Goal: Task Accomplishment & Management: Use online tool/utility

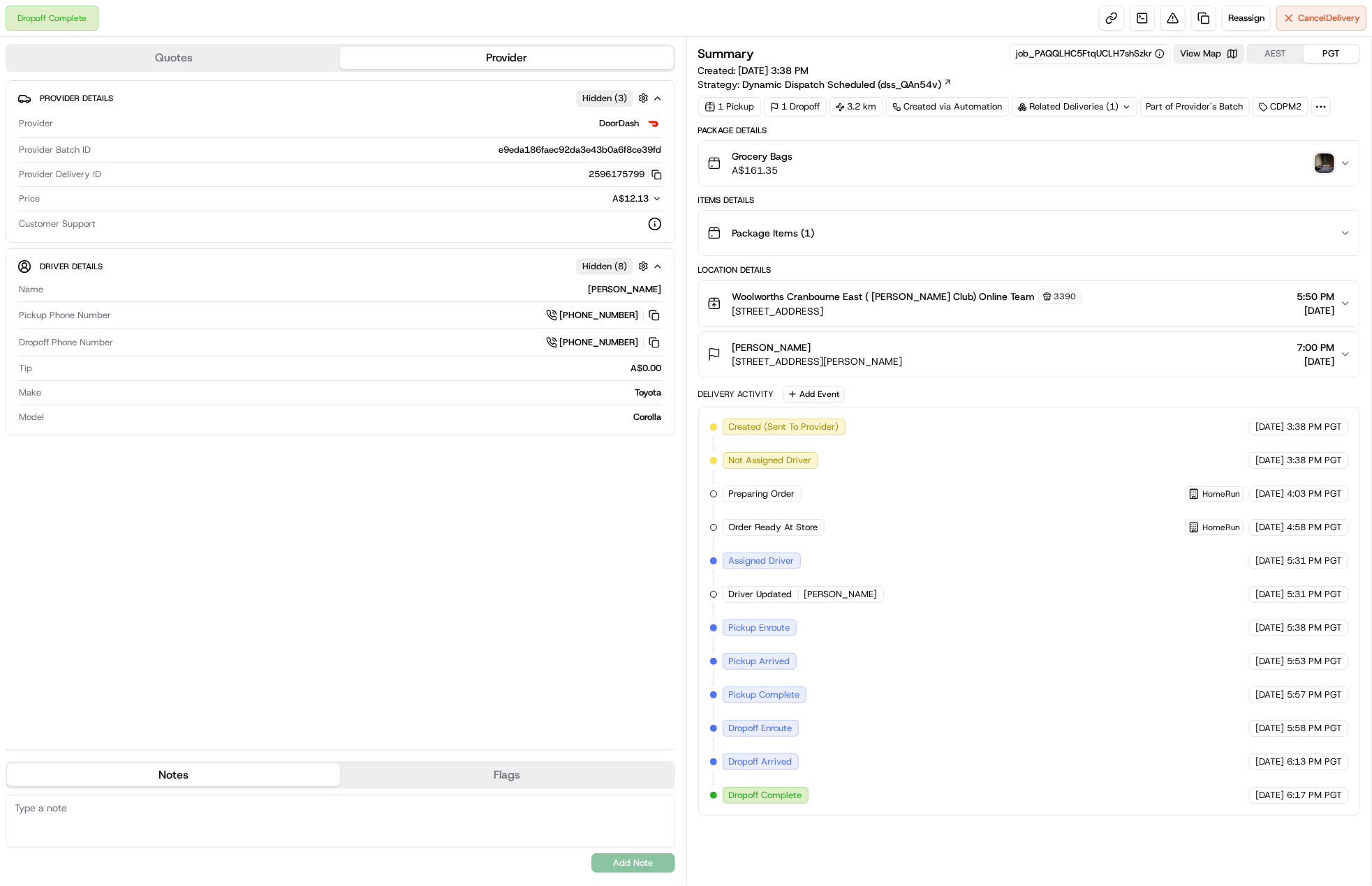
click at [1320, 165] on img "button" at bounding box center [1324, 163] width 20 height 20
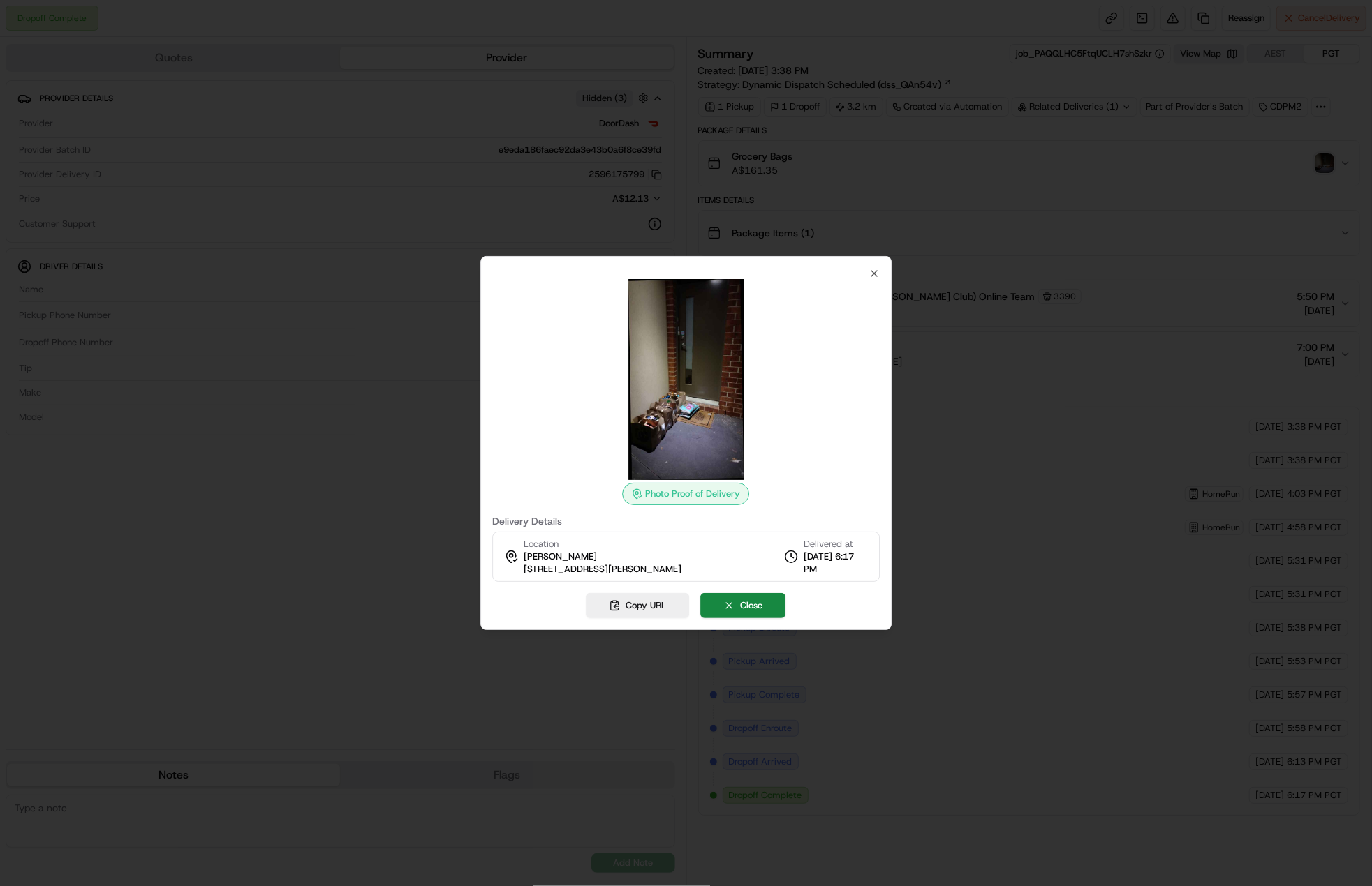
click at [1270, 179] on div at bounding box center [686, 443] width 1372 height 886
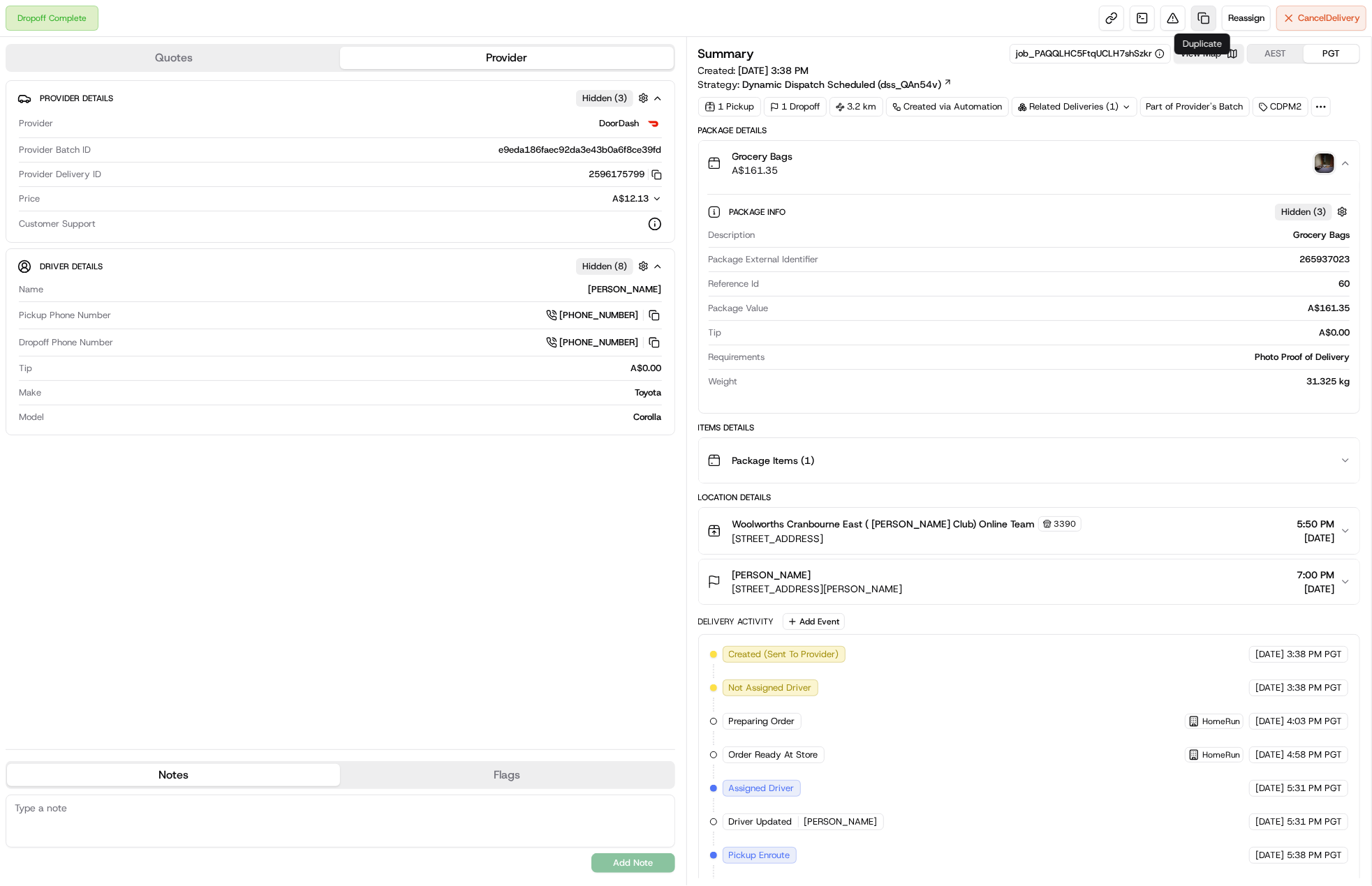
click at [1192, 23] on link at bounding box center [1204, 18] width 25 height 25
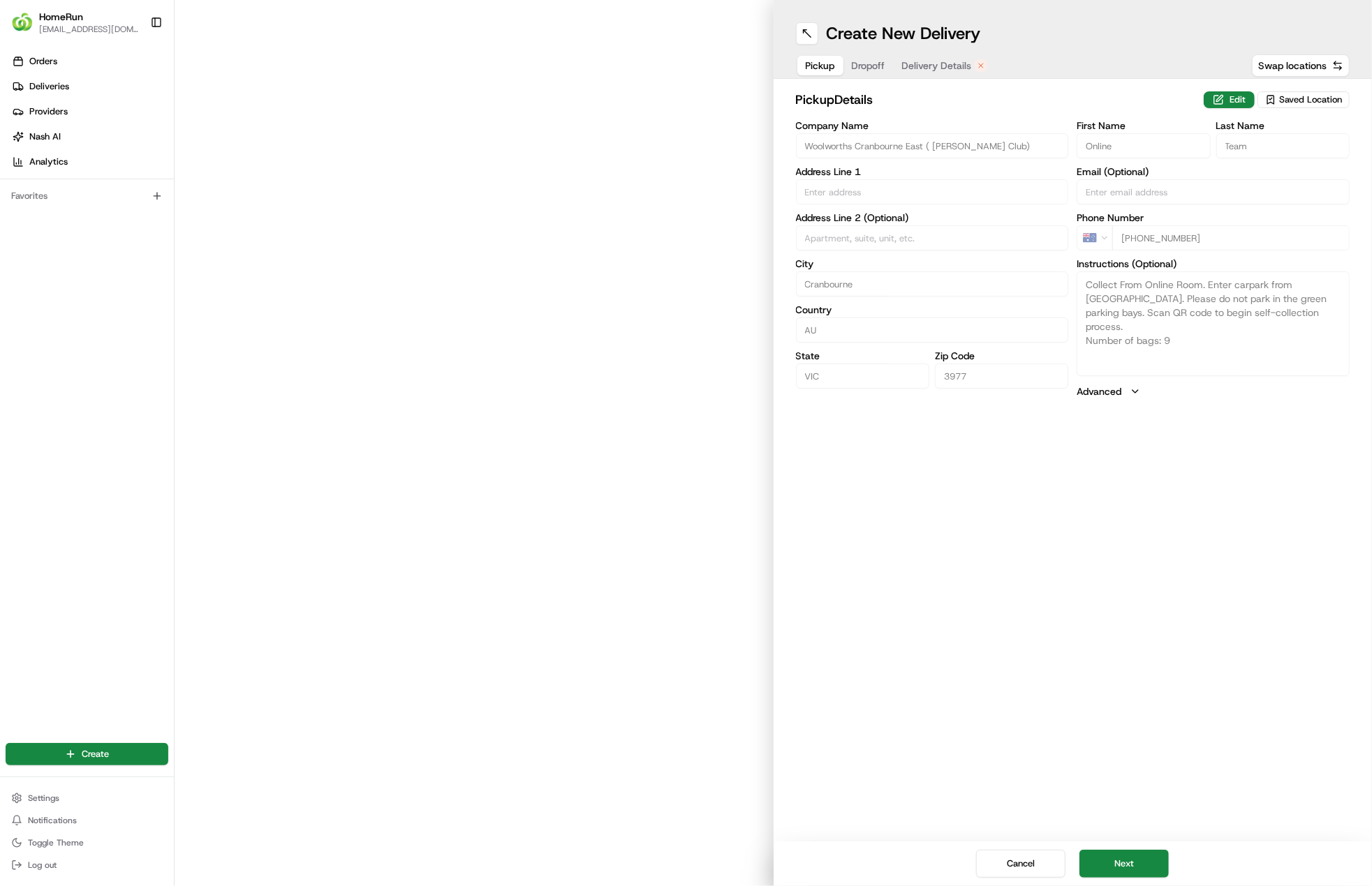
type input "1s [GEOGRAPHIC_DATA]"
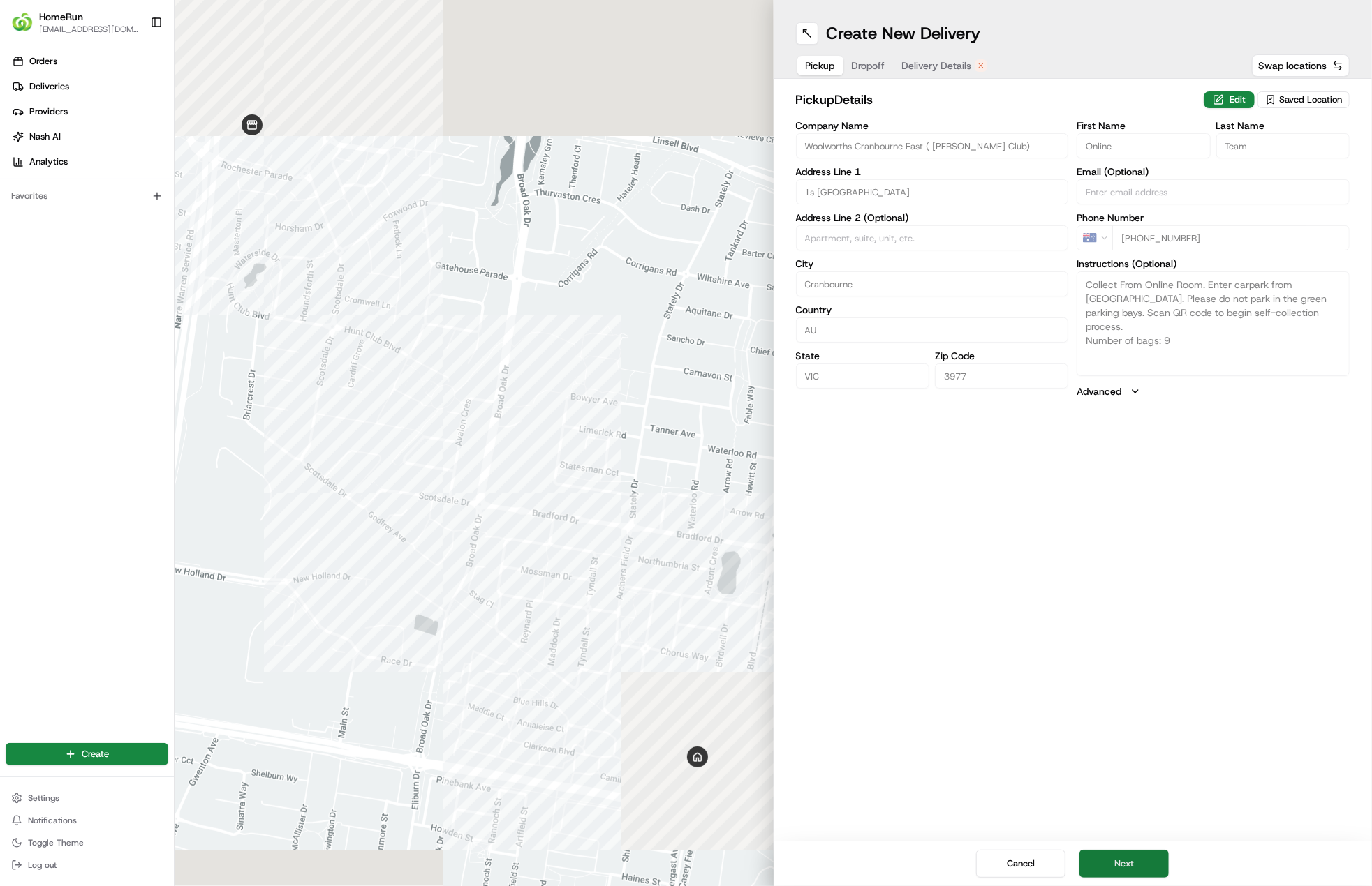
click at [1146, 855] on button "Next" at bounding box center [1123, 864] width 89 height 28
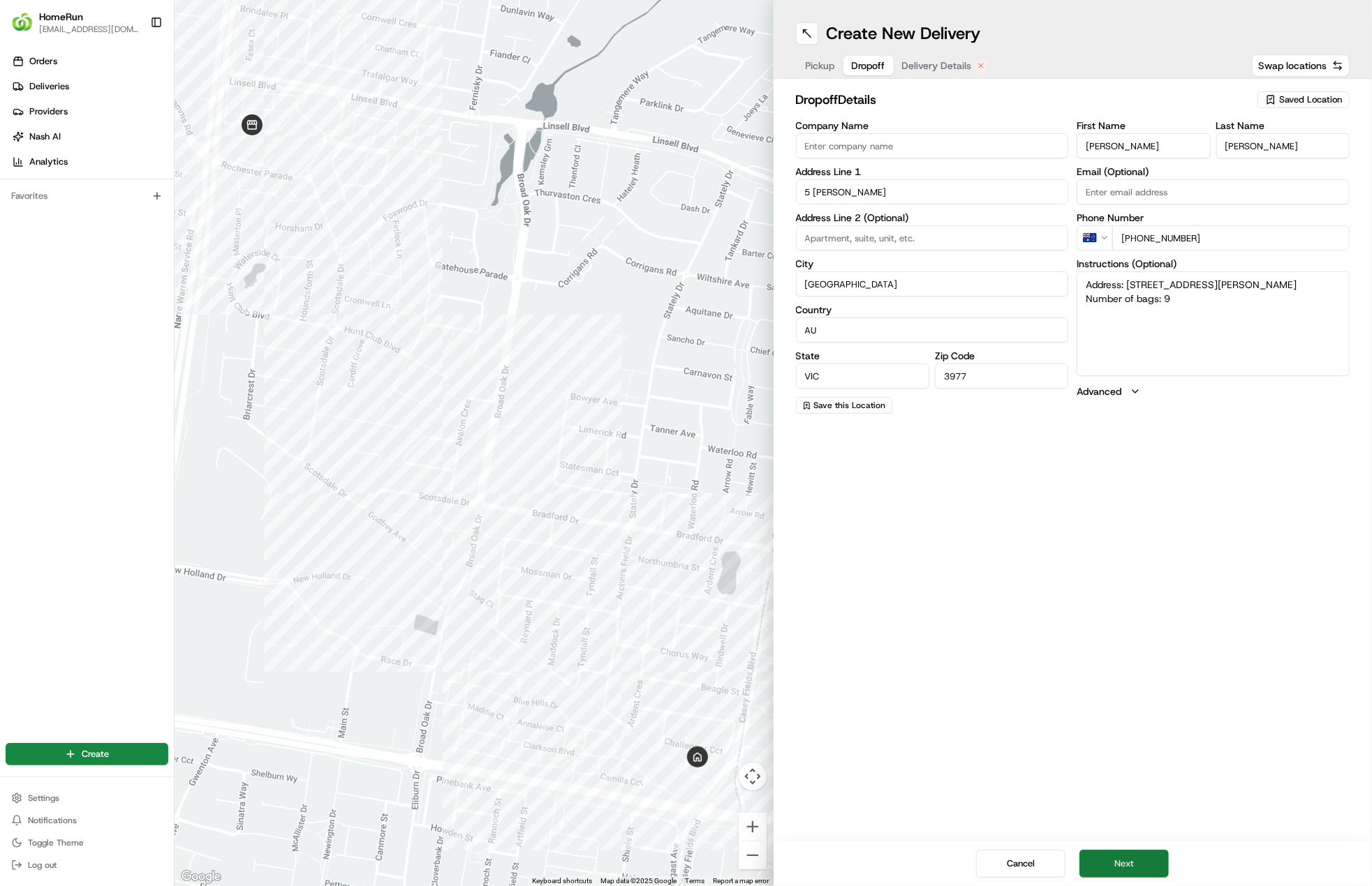
click at [1146, 855] on button "Next" at bounding box center [1123, 864] width 89 height 28
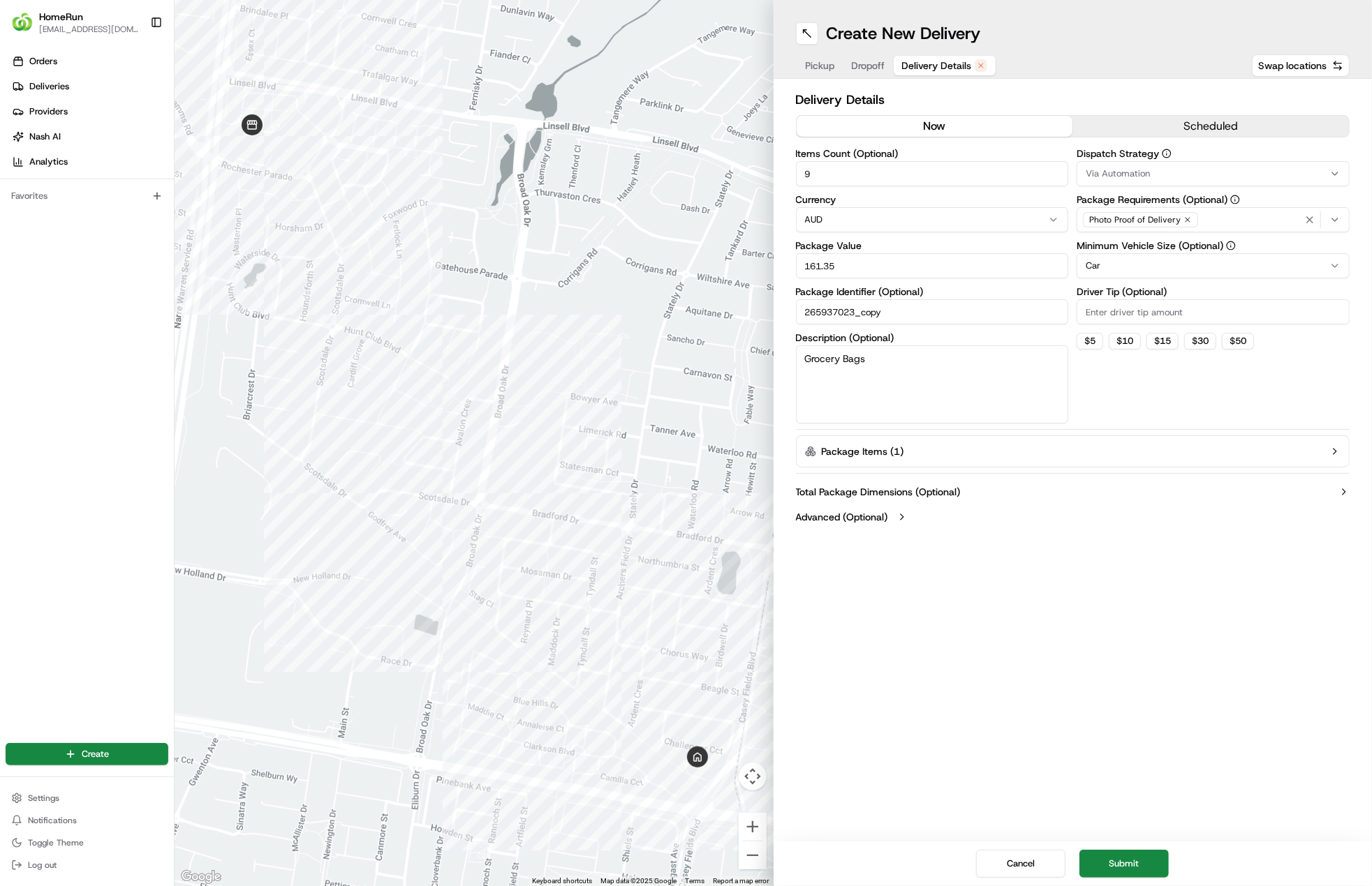
click at [934, 118] on button "now" at bounding box center [935, 126] width 277 height 21
click at [1121, 856] on button "Submit" at bounding box center [1123, 864] width 89 height 28
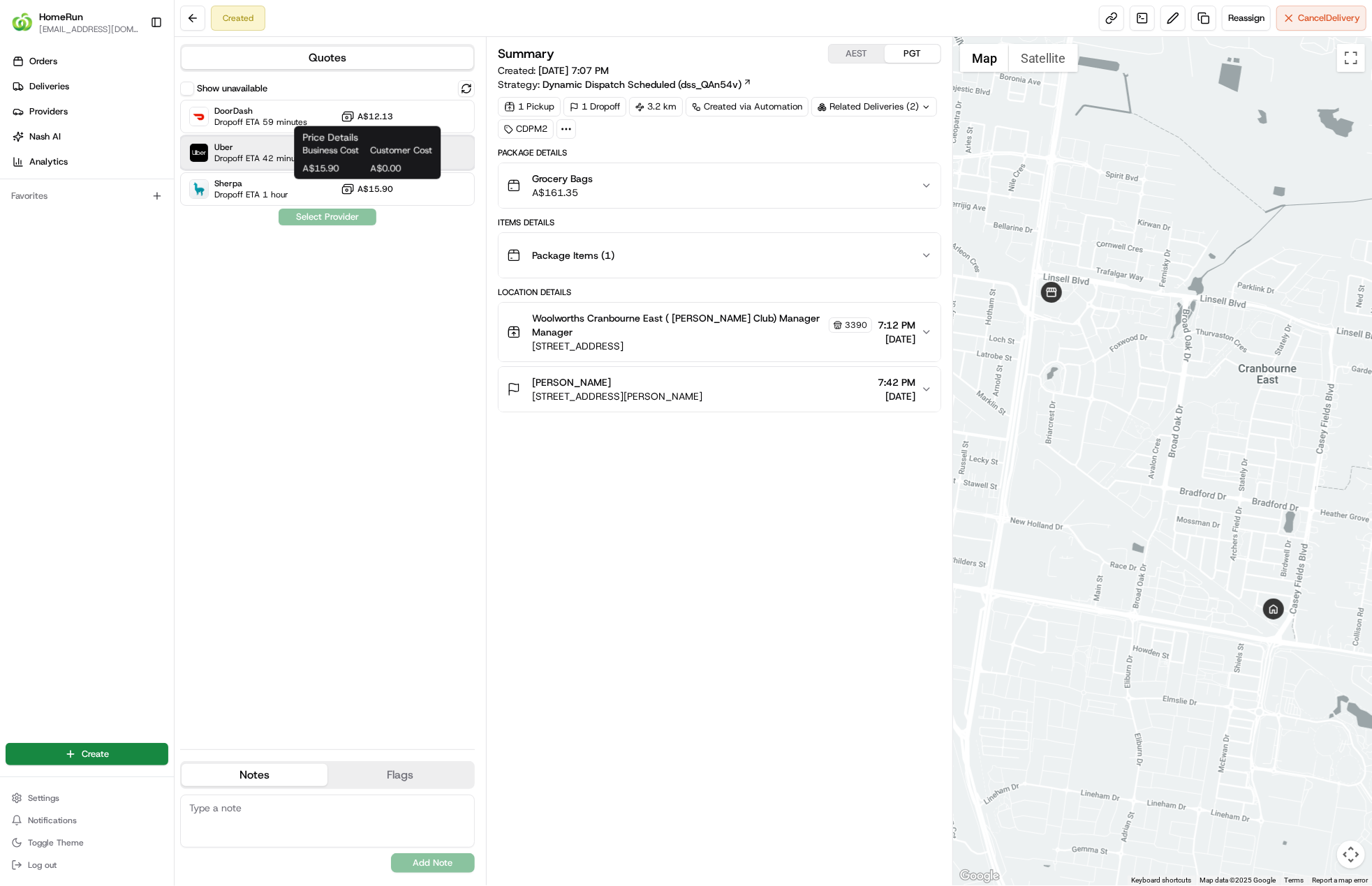
click at [279, 149] on span "Uber" at bounding box center [260, 147] width 93 height 11
click at [319, 214] on button "Assign Provider" at bounding box center [327, 217] width 99 height 17
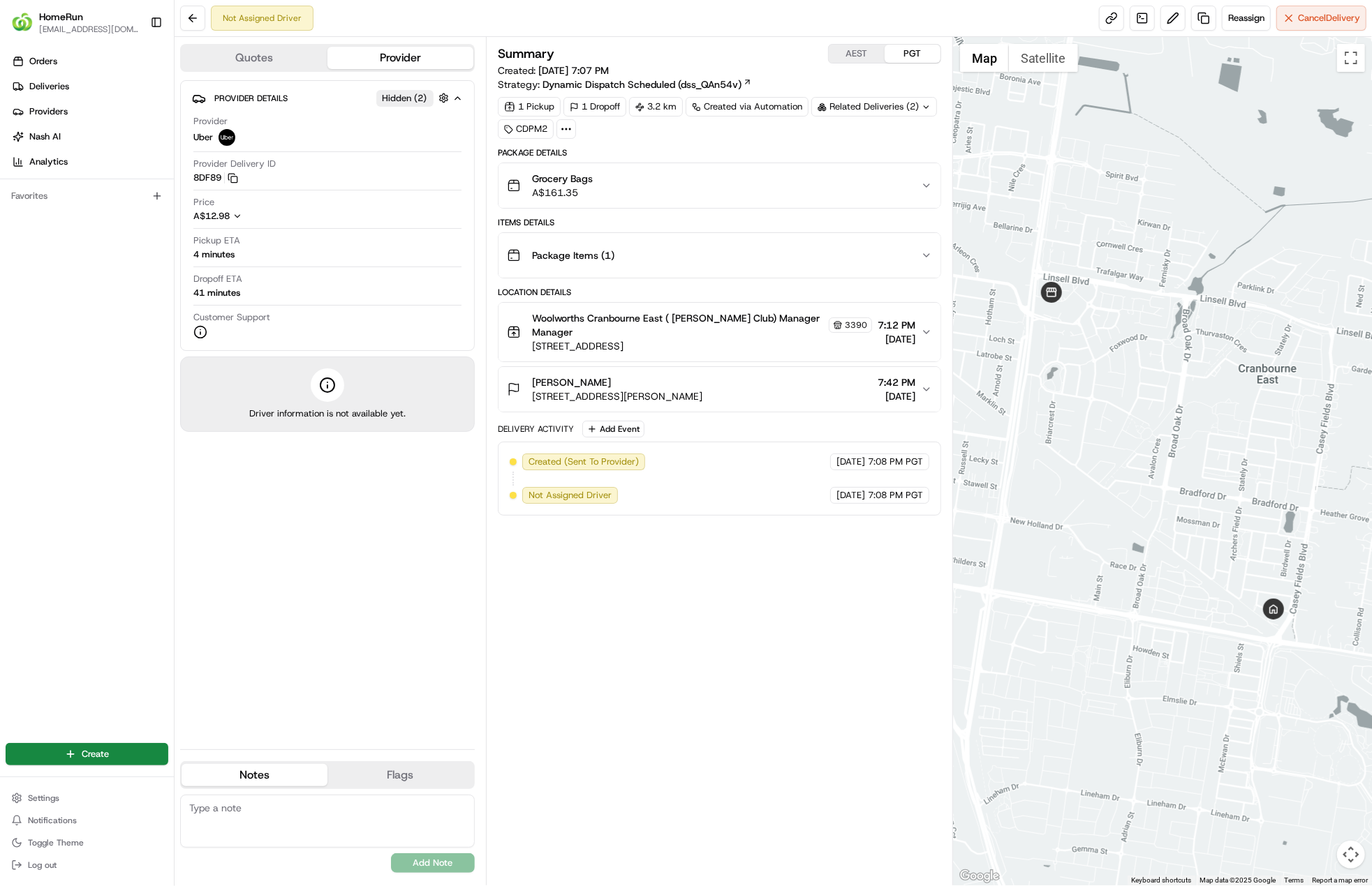
drag, startPoint x: 706, startPoint y: 633, endPoint x: 731, endPoint y: 579, distance: 59.5
click at [706, 633] on div "Summary AEST PGT Created: [DATE] 7:07 PM Strategy: Dynamic Dispatch Scheduled (…" at bounding box center [719, 461] width 444 height 835
